Goal: Browse casually: Explore the website without a specific task or goal

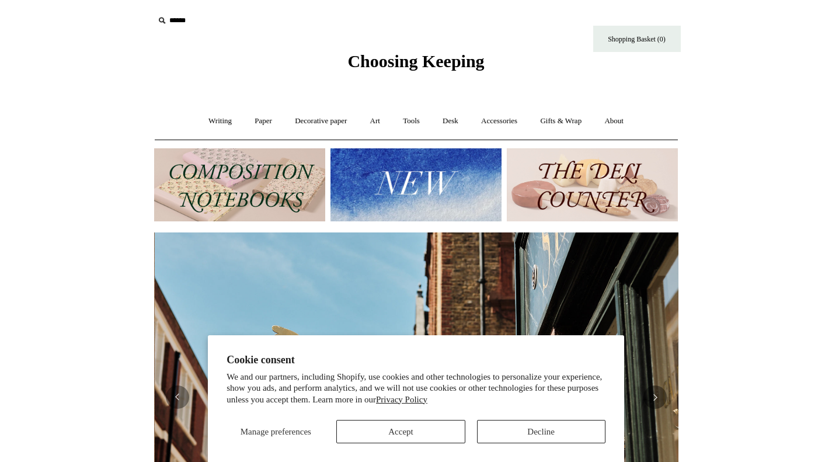
scroll to position [0, 524]
click at [542, 192] on img at bounding box center [592, 184] width 171 height 73
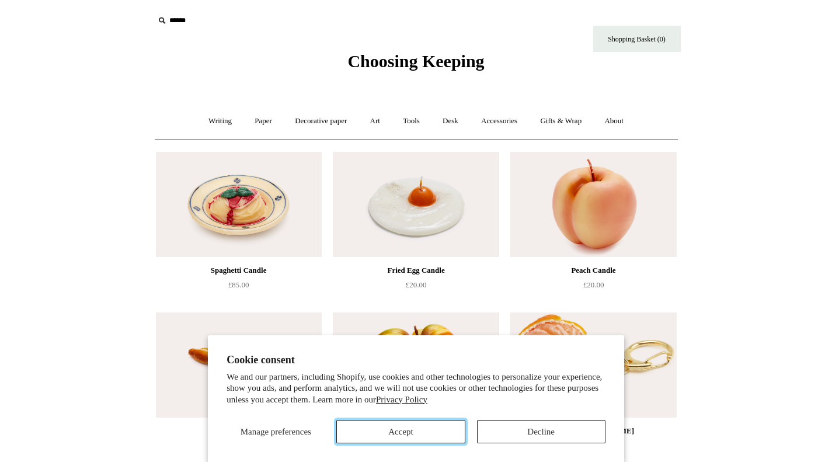
click at [440, 434] on button "Accept" at bounding box center [400, 431] width 128 height 23
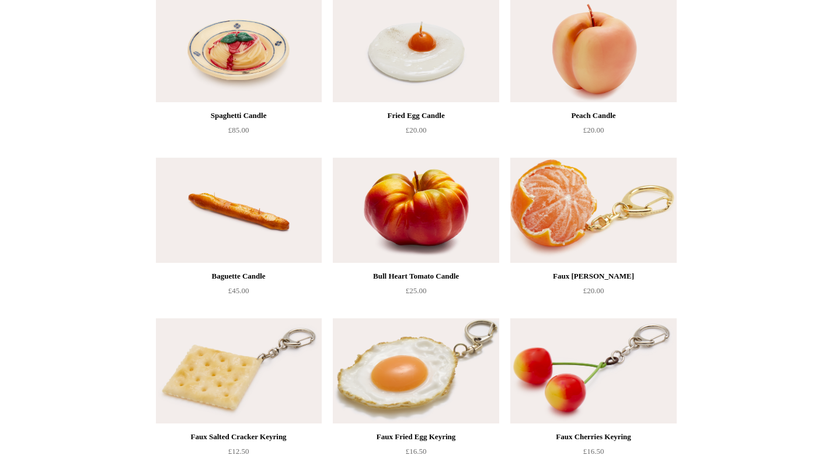
scroll to position [73, 0]
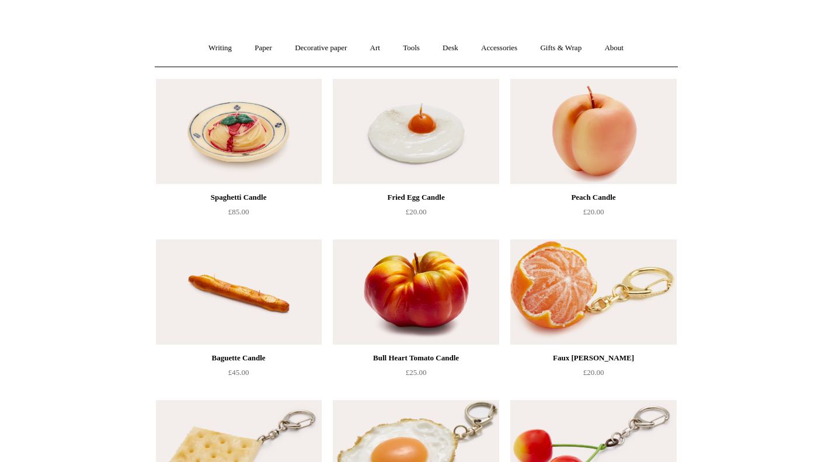
click at [233, 166] on img at bounding box center [239, 131] width 166 height 105
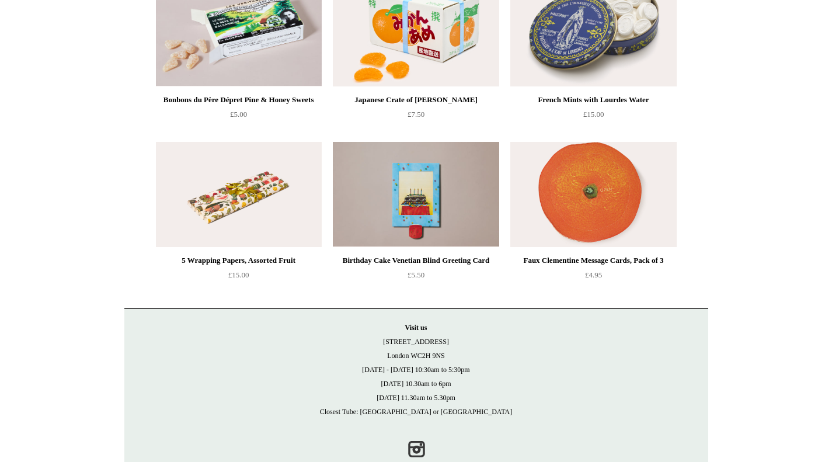
scroll to position [1133, 0]
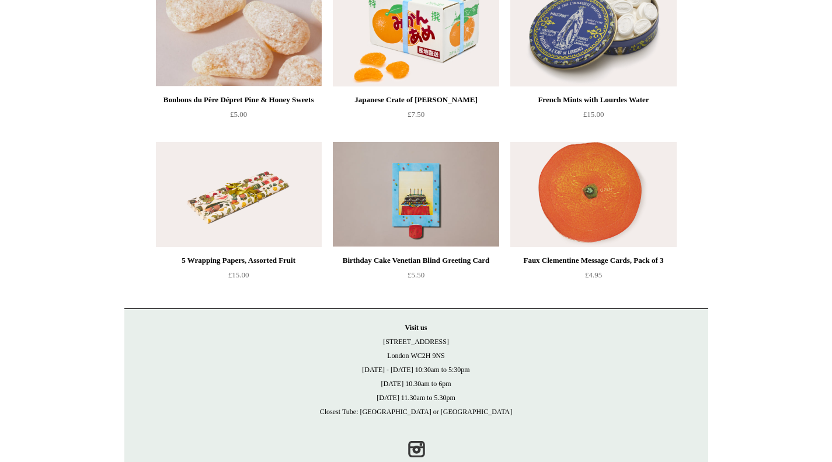
click at [271, 49] on img at bounding box center [239, 33] width 166 height 105
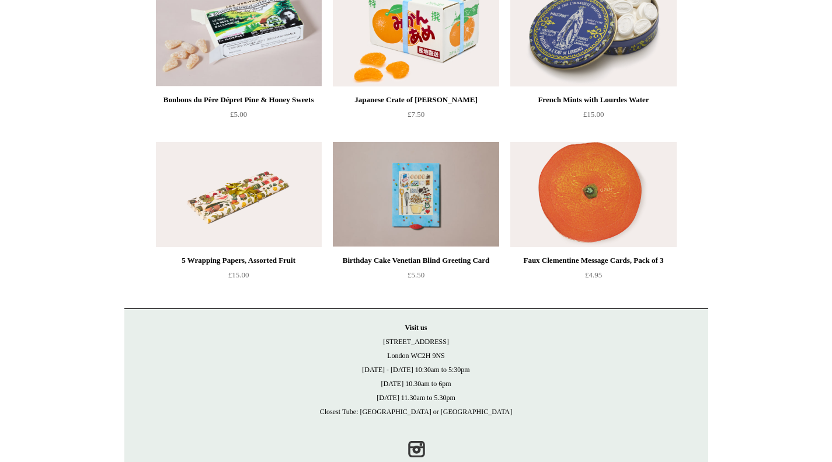
click at [411, 226] on img at bounding box center [416, 194] width 166 height 105
click at [442, 187] on img at bounding box center [416, 194] width 166 height 105
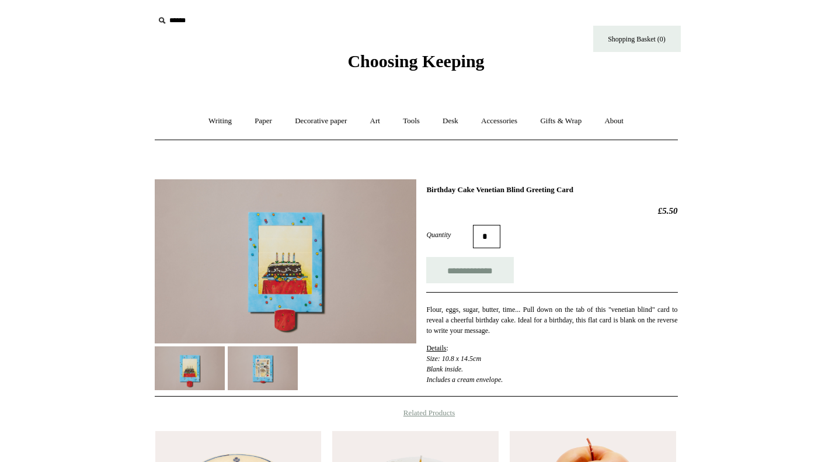
click at [268, 358] on img at bounding box center [263, 368] width 70 height 44
click at [212, 370] on img at bounding box center [190, 368] width 70 height 44
click at [256, 354] on img at bounding box center [263, 368] width 70 height 44
click at [213, 361] on img at bounding box center [190, 368] width 70 height 44
click at [264, 373] on img at bounding box center [263, 368] width 70 height 44
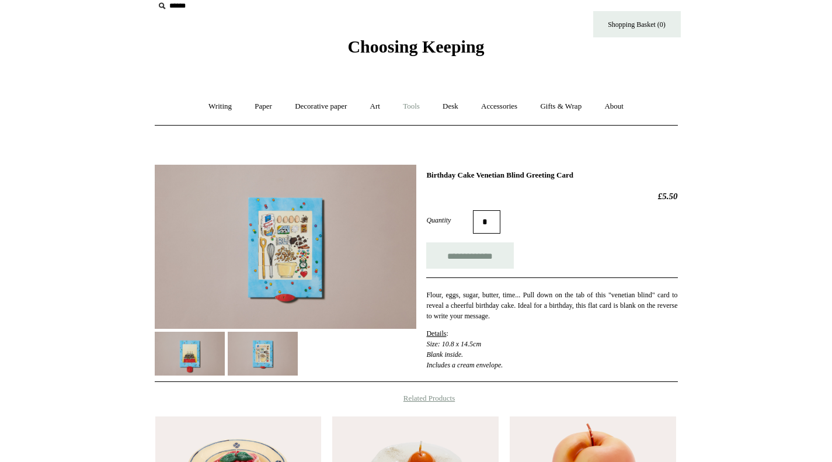
scroll to position [5, 0]
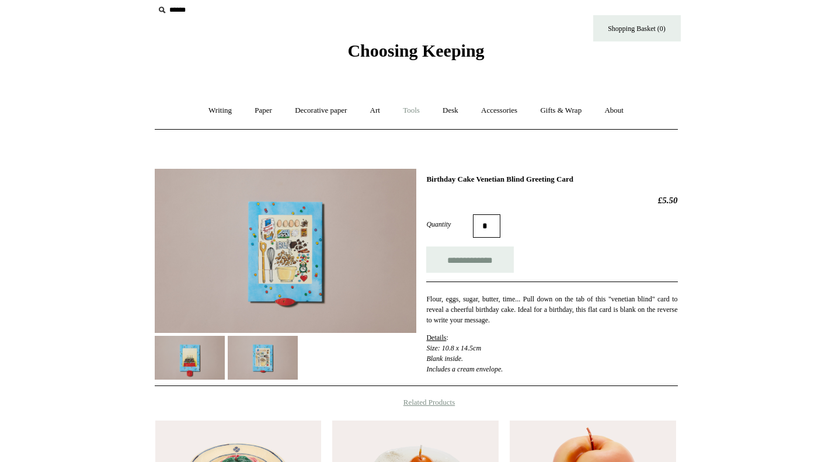
click at [410, 107] on link "Tools +" at bounding box center [411, 110] width 38 height 31
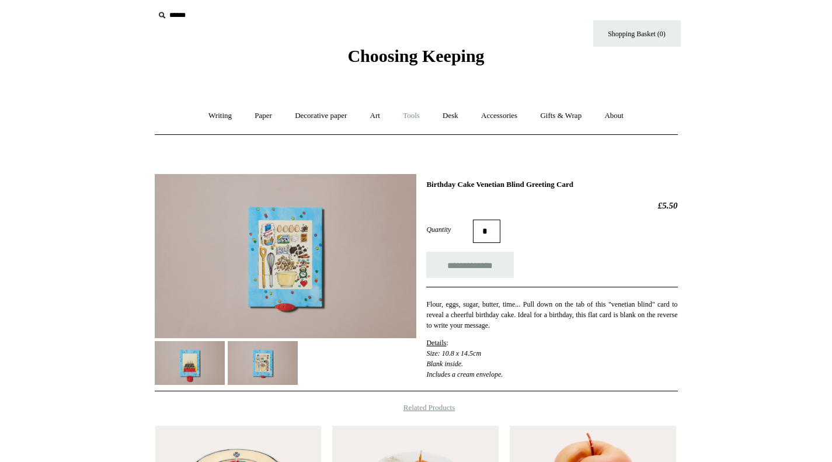
scroll to position [0, 0]
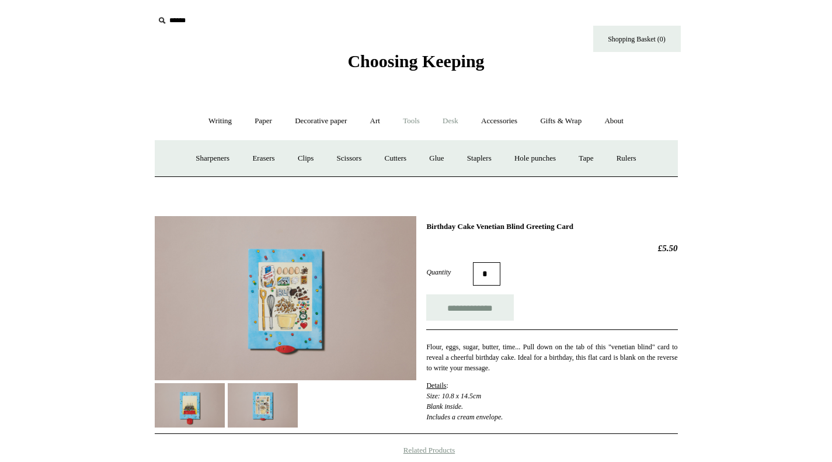
click at [448, 121] on link "Desk +" at bounding box center [450, 121] width 37 height 31
click at [278, 159] on link "Pen pots" at bounding box center [277, 158] width 47 height 31
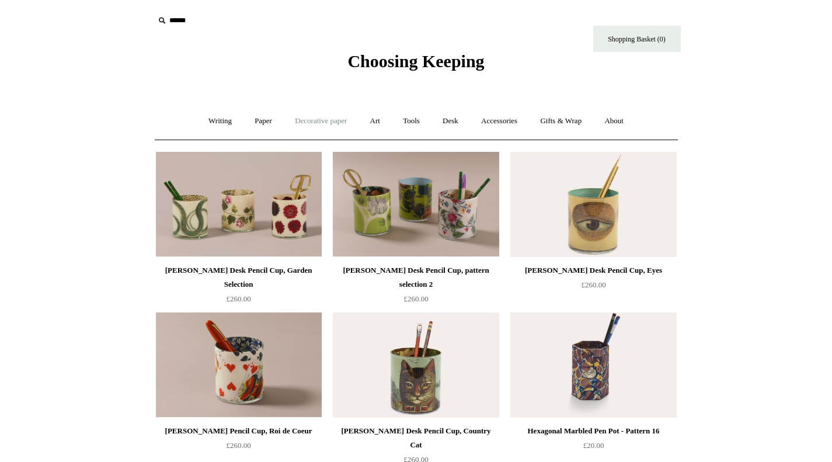
click at [302, 122] on link "Decorative paper +" at bounding box center [320, 121] width 73 height 31
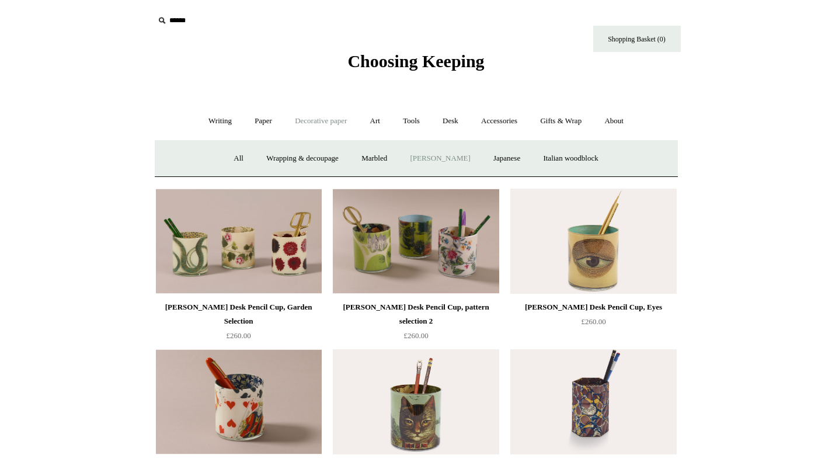
click at [442, 163] on link "[PERSON_NAME]" at bounding box center [439, 158] width 81 height 31
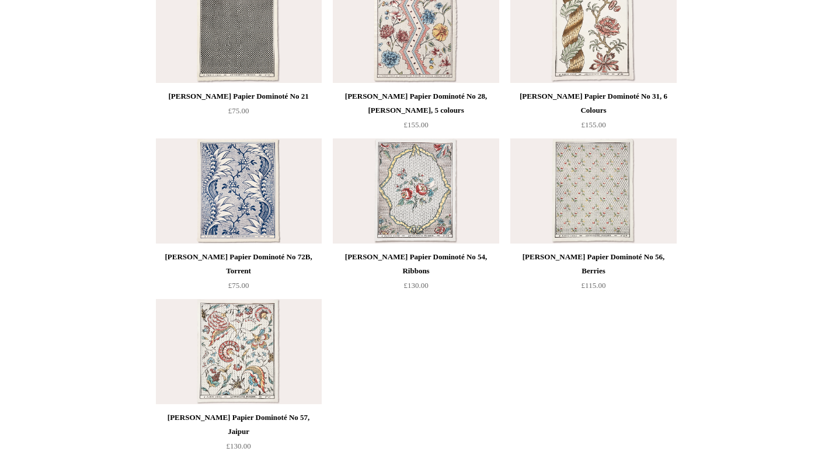
scroll to position [652, 0]
